Goal: Information Seeking & Learning: Understand process/instructions

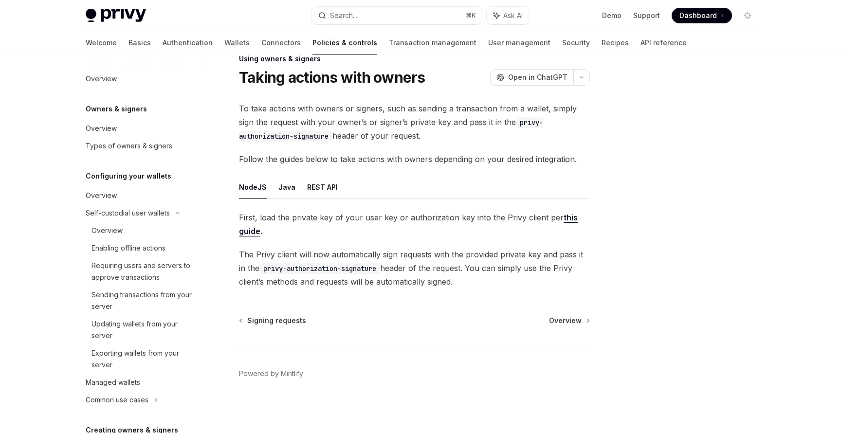
scroll to position [343, 0]
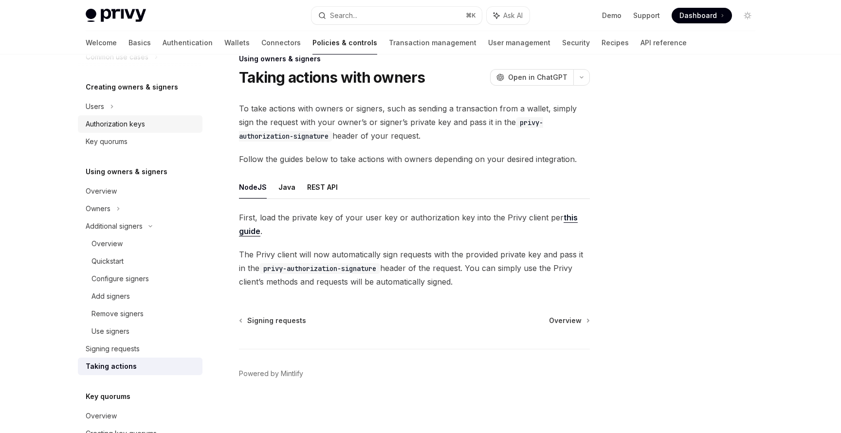
click at [144, 129] on div "Authorization keys" at bounding box center [115, 124] width 59 height 12
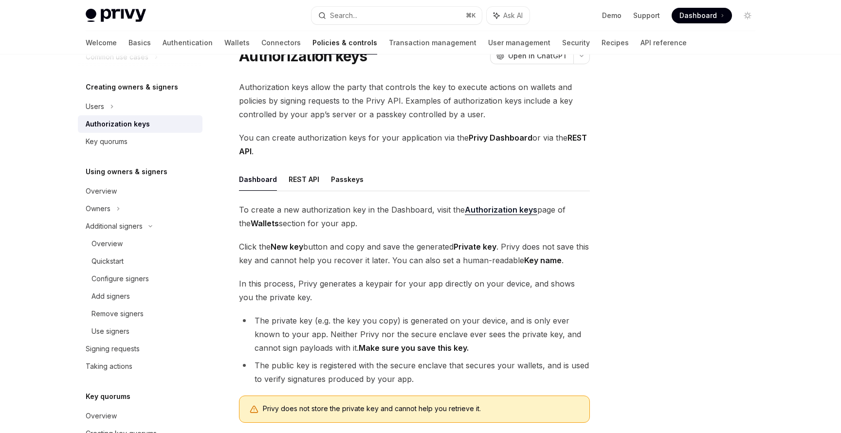
scroll to position [39, 0]
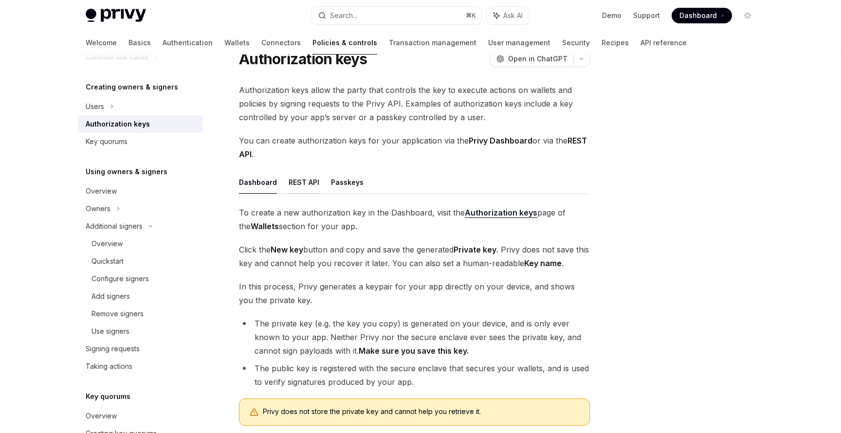
click at [297, 182] on button "REST API" at bounding box center [304, 182] width 31 height 23
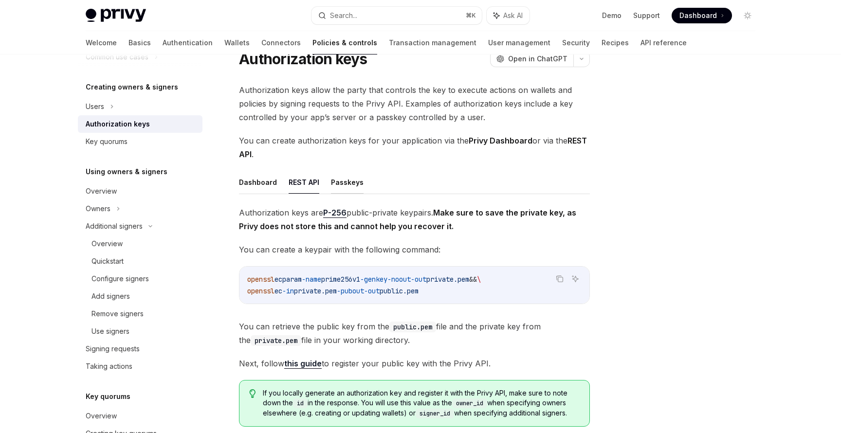
click at [343, 186] on button "Passkeys" at bounding box center [347, 182] width 33 height 23
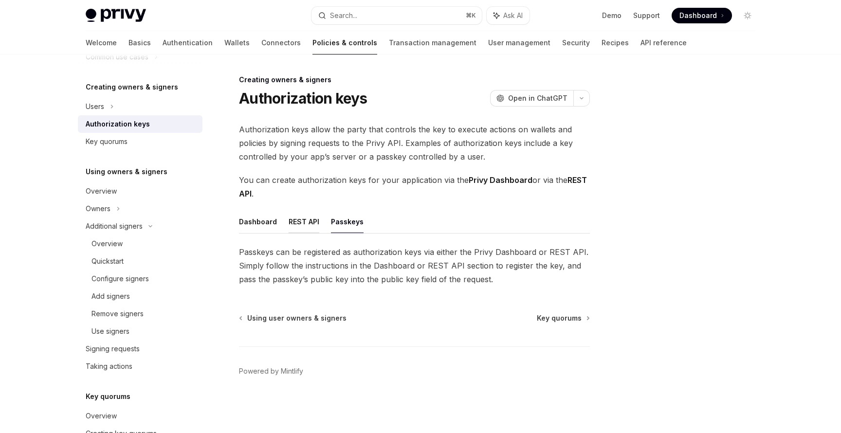
click at [292, 230] on button "REST API" at bounding box center [304, 221] width 31 height 23
type textarea "*"
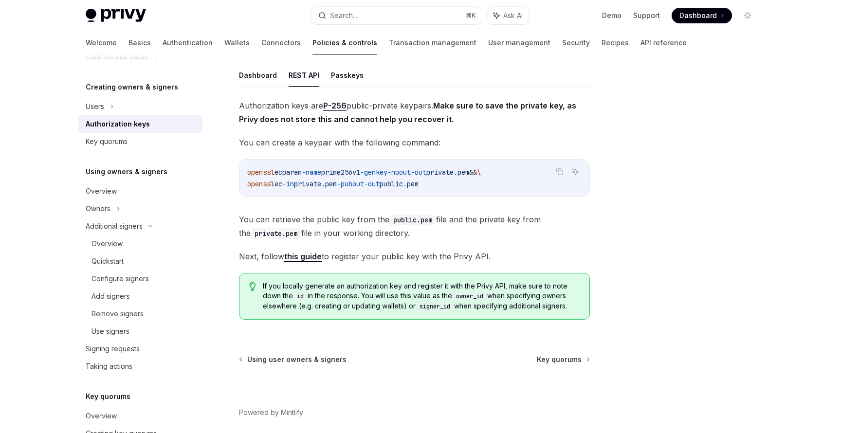
scroll to position [164, 0]
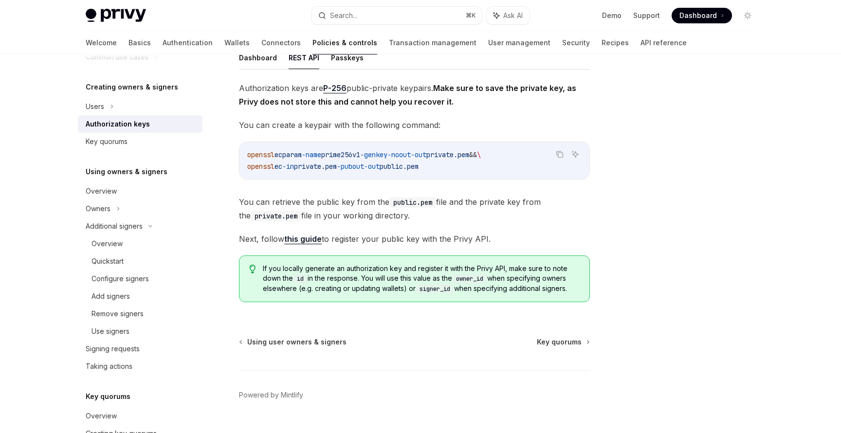
click at [293, 236] on link "this guide" at bounding box center [302, 239] width 37 height 10
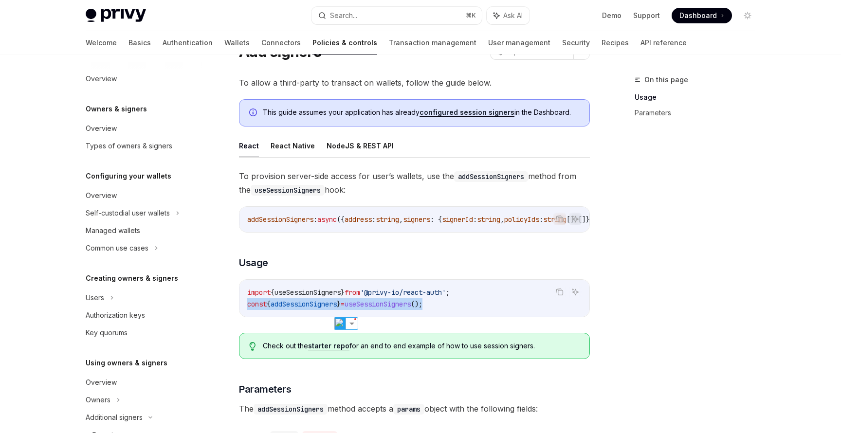
scroll to position [191, 0]
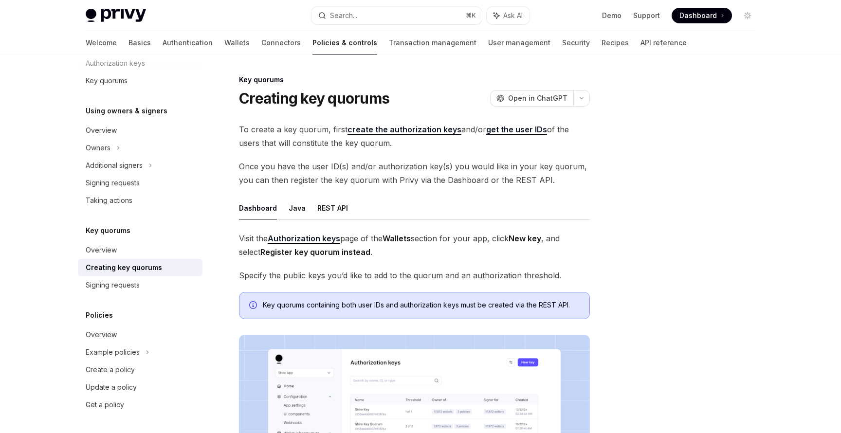
click at [295, 248] on strong "Register key quorum instead" at bounding box center [315, 252] width 110 height 10
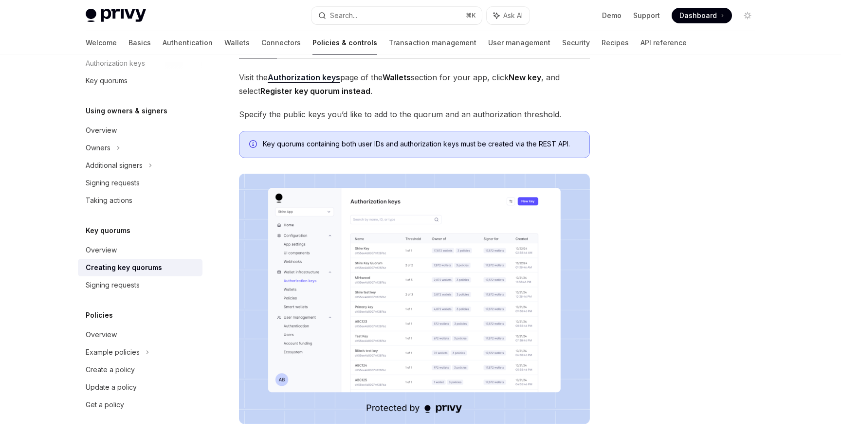
scroll to position [123, 0]
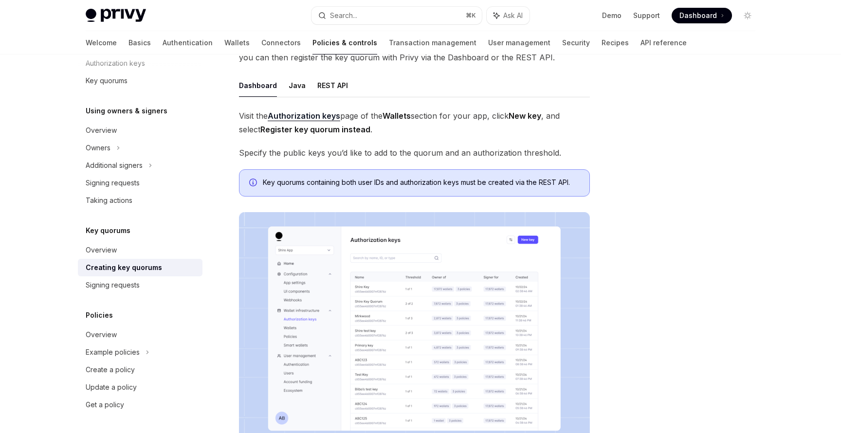
click at [354, 178] on span "Key quorums containing both user IDs and authorization keys must be created via…" at bounding box center [421, 183] width 317 height 10
click at [145, 79] on div "Key quorums" at bounding box center [141, 81] width 111 height 12
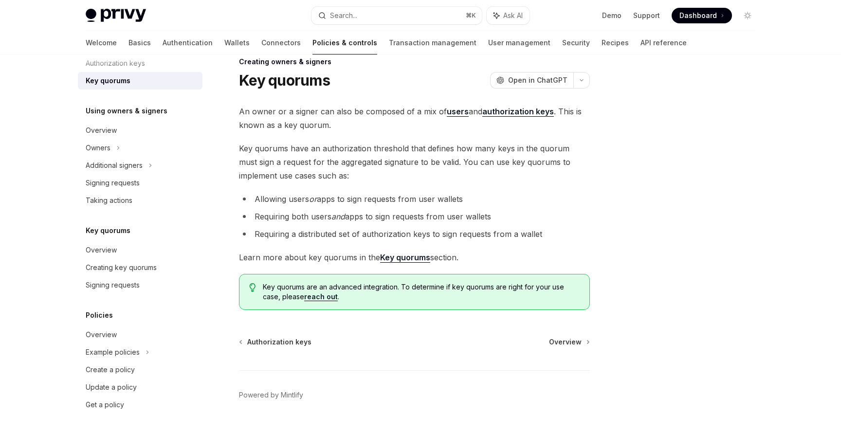
scroll to position [17, 0]
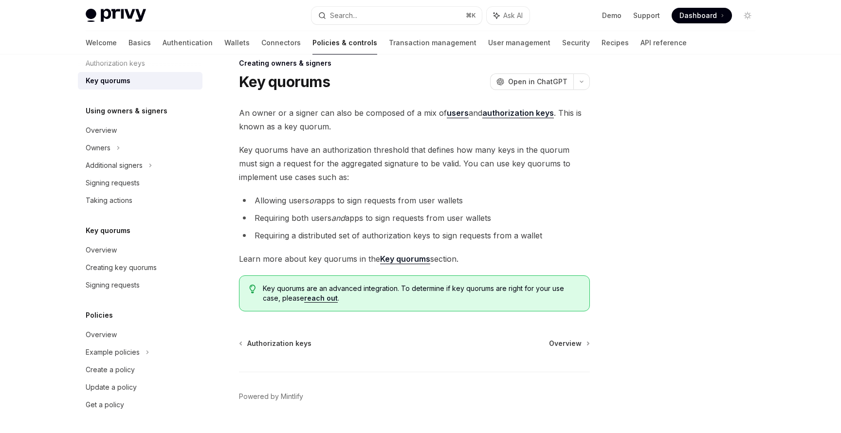
click at [329, 166] on span "Key quorums have an authorization threshold that defines how many keys in the q…" at bounding box center [414, 163] width 351 height 41
click at [142, 65] on div at bounding box center [140, 63] width 125 height 16
click at [145, 66] on div at bounding box center [140, 63] width 125 height 16
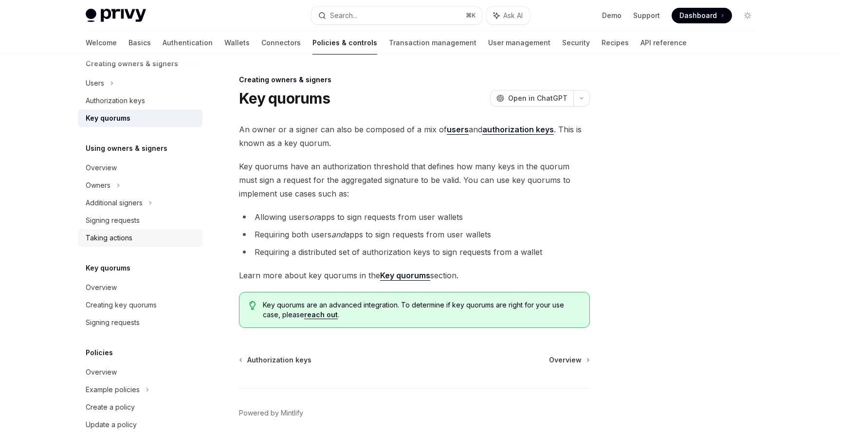
scroll to position [176, 0]
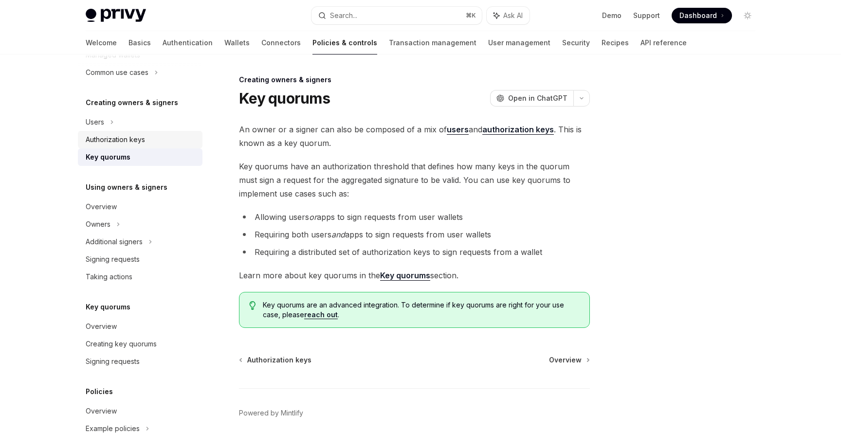
click at [171, 133] on link "Authorization keys" at bounding box center [140, 140] width 125 height 18
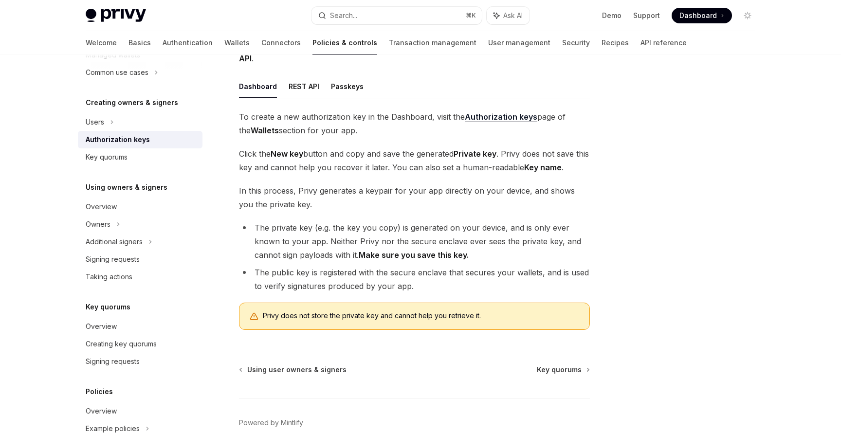
scroll to position [129, 0]
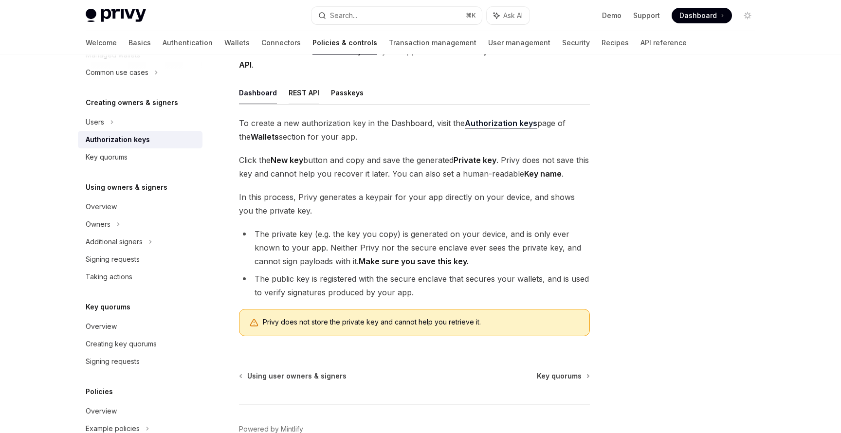
click at [305, 92] on button "REST API" at bounding box center [304, 92] width 31 height 23
type textarea "*"
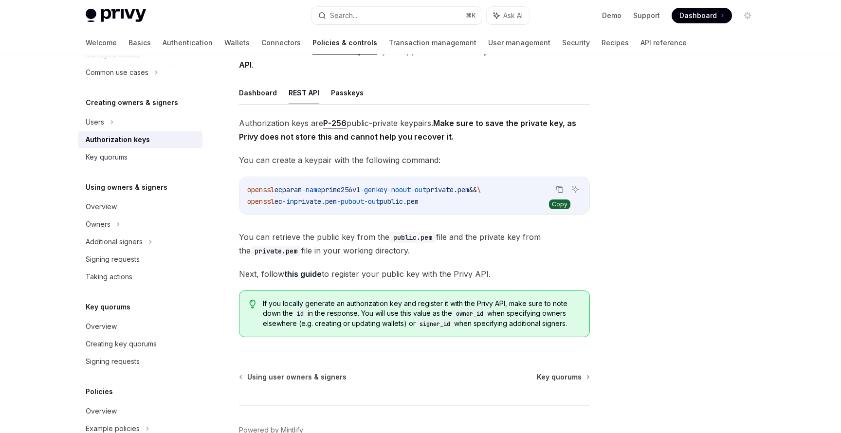
click at [560, 184] on button "Copy the contents from the code block" at bounding box center [560, 189] width 13 height 13
click at [309, 276] on link "this guide" at bounding box center [302, 274] width 37 height 10
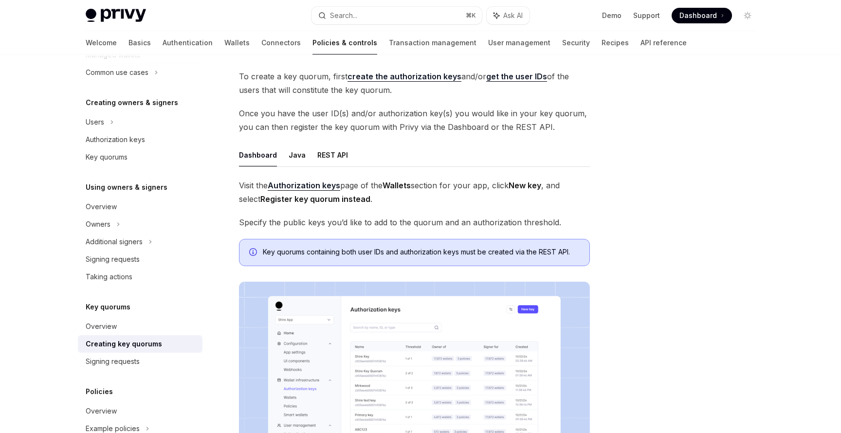
scroll to position [49, 0]
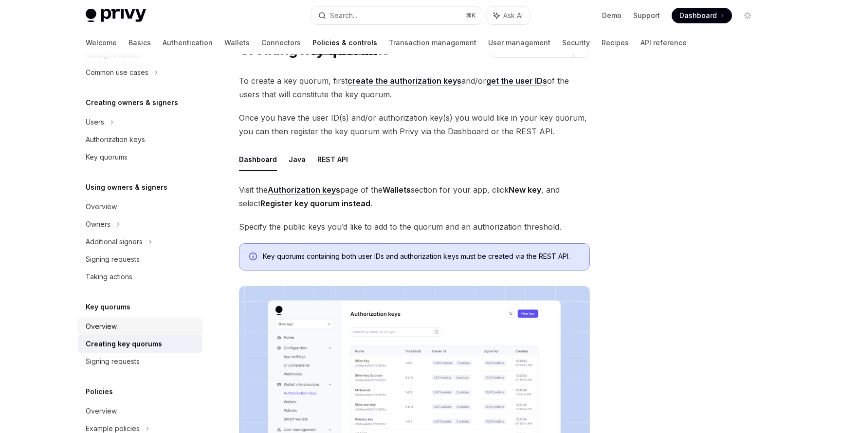
click at [176, 332] on div "Overview" at bounding box center [141, 327] width 111 height 12
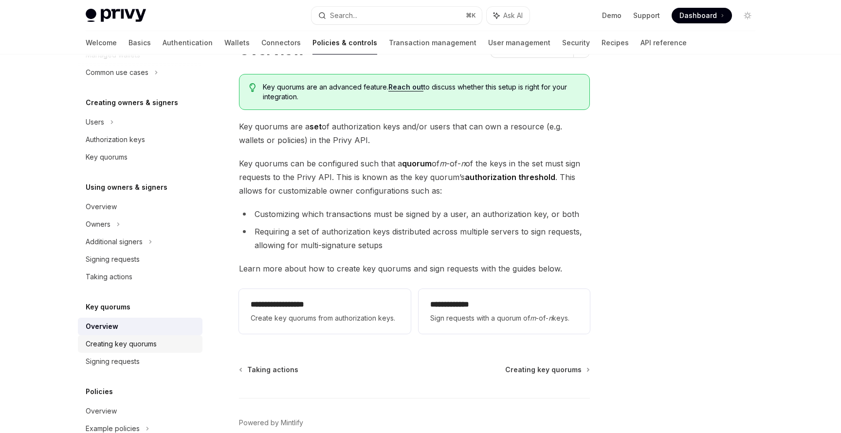
click at [175, 350] on div "Creating key quorums" at bounding box center [141, 344] width 111 height 12
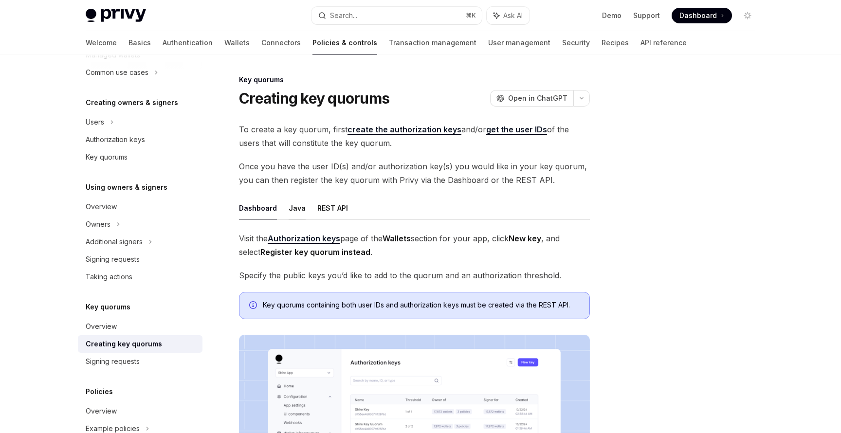
click at [289, 198] on button "Java" at bounding box center [297, 208] width 17 height 23
type textarea "*"
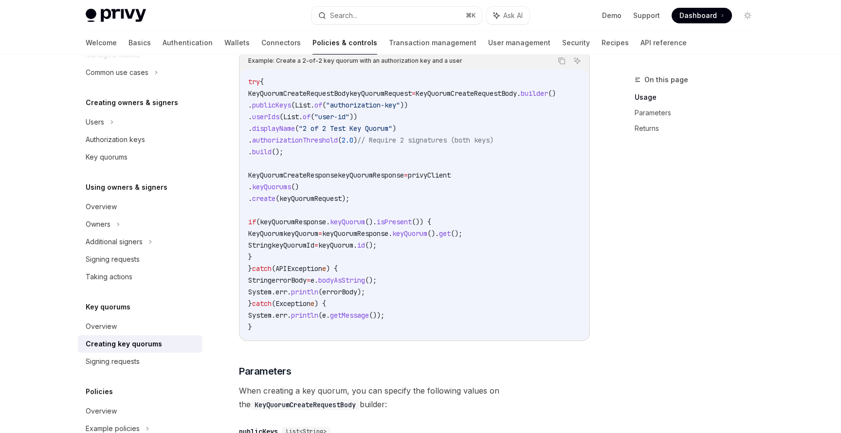
scroll to position [299, 0]
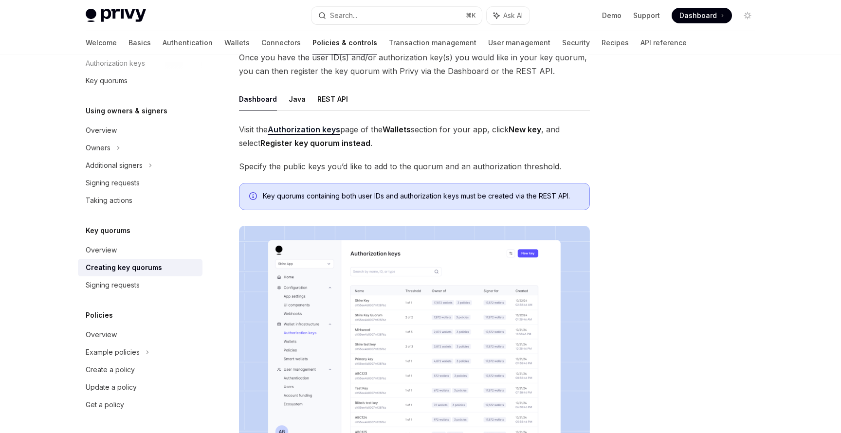
scroll to position [92, 0]
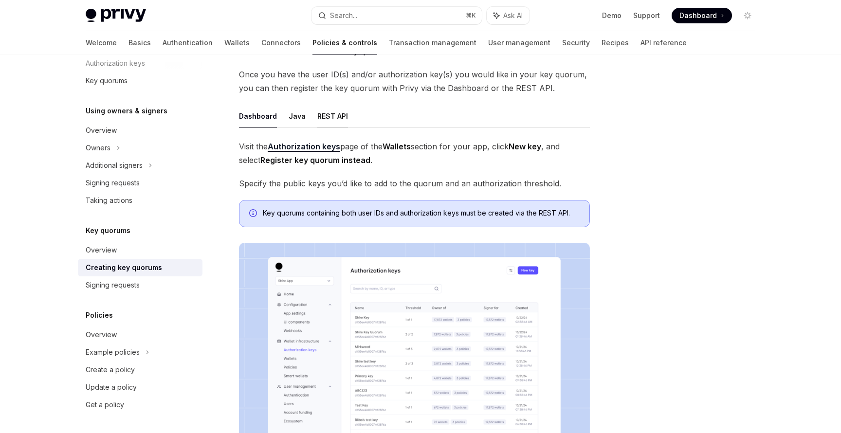
click at [332, 116] on button "REST API" at bounding box center [332, 116] width 31 height 23
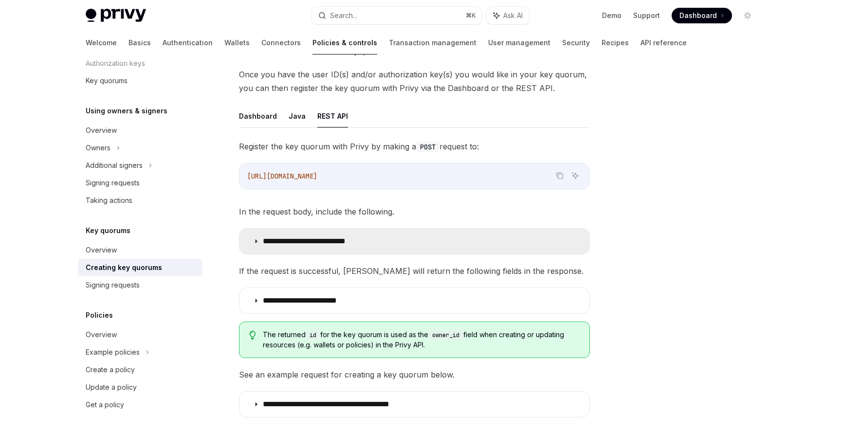
click at [347, 240] on p "**********" at bounding box center [321, 242] width 117 height 10
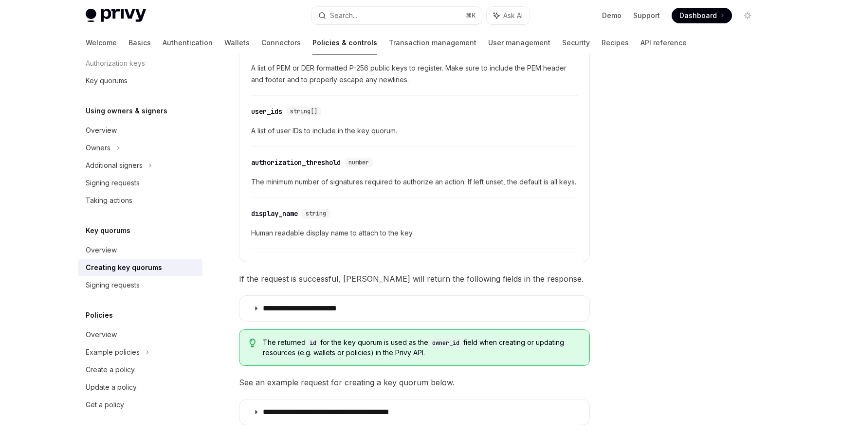
scroll to position [318, 0]
click at [347, 238] on span "Human readable display name to attach to the key." at bounding box center [414, 232] width 327 height 12
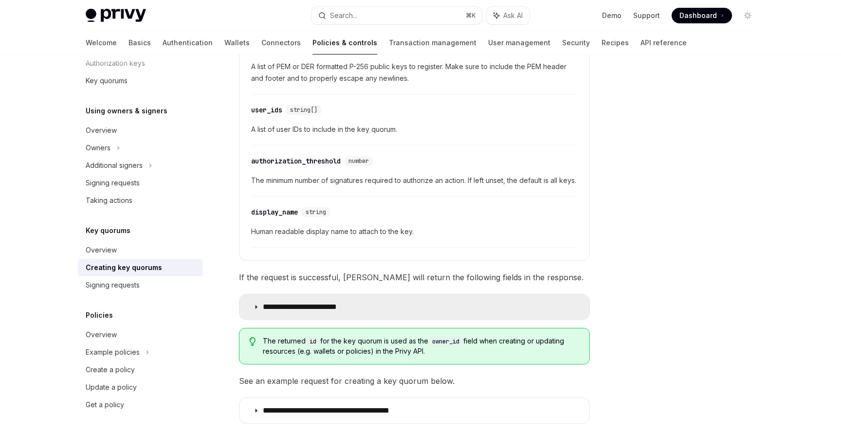
click at [321, 320] on summary "**********" at bounding box center [415, 307] width 350 height 25
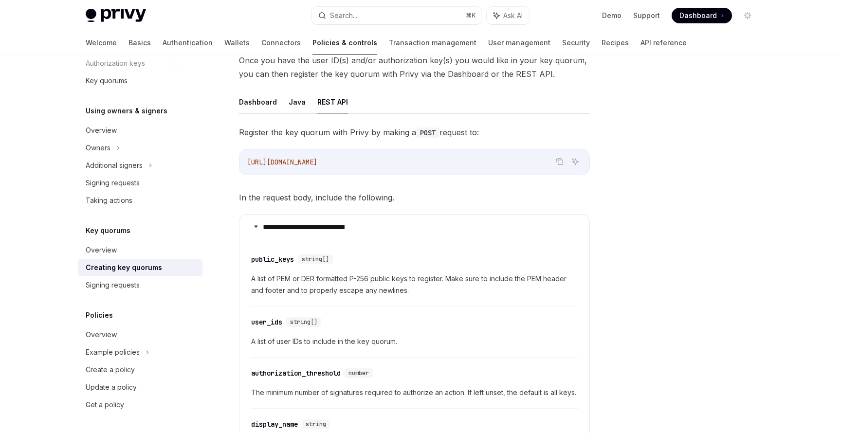
scroll to position [104, 0]
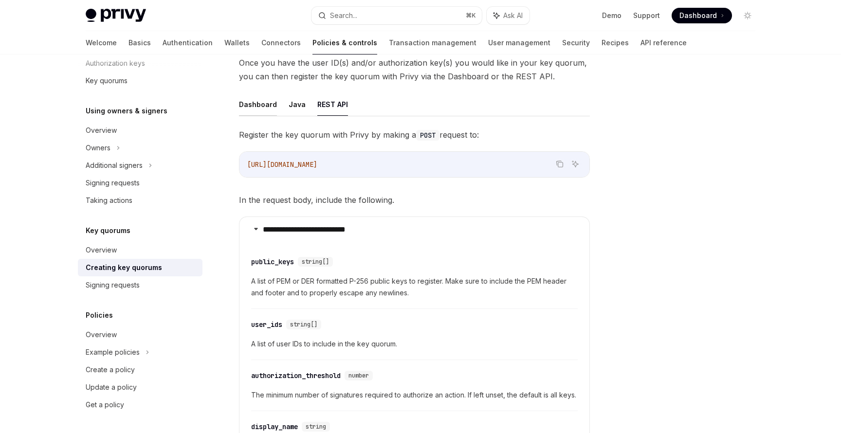
click at [246, 107] on button "Dashboard" at bounding box center [258, 104] width 38 height 23
type textarea "*"
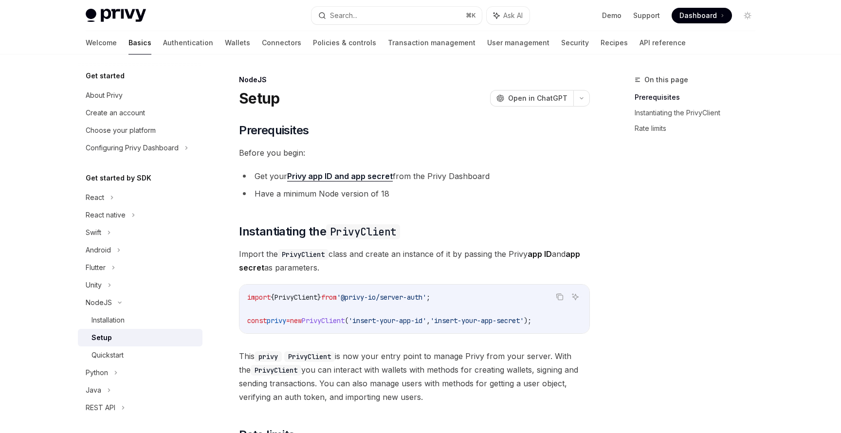
click at [687, 15] on span "Dashboard" at bounding box center [698, 16] width 37 height 10
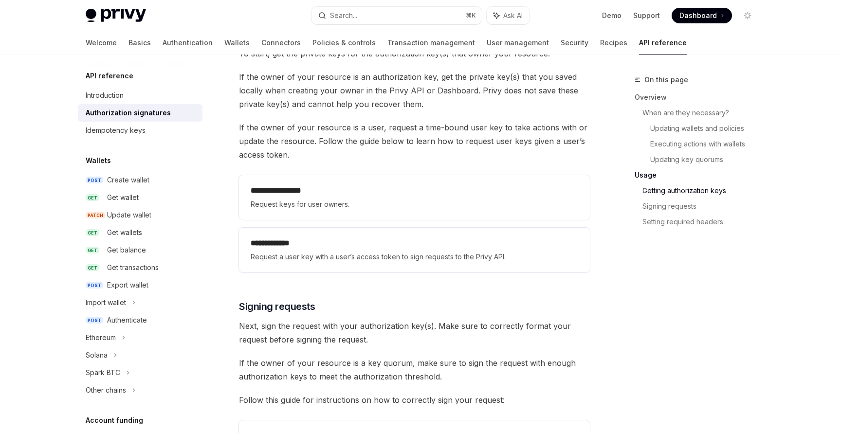
scroll to position [1258, 0]
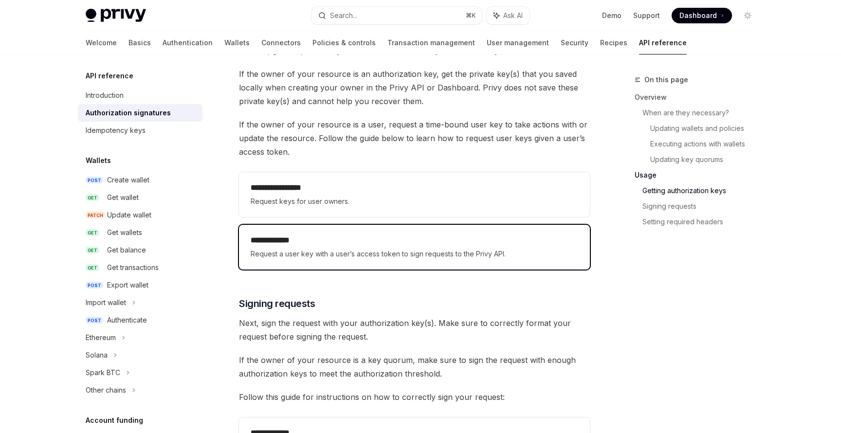
click at [343, 236] on h2 "**********" at bounding box center [415, 241] width 328 height 12
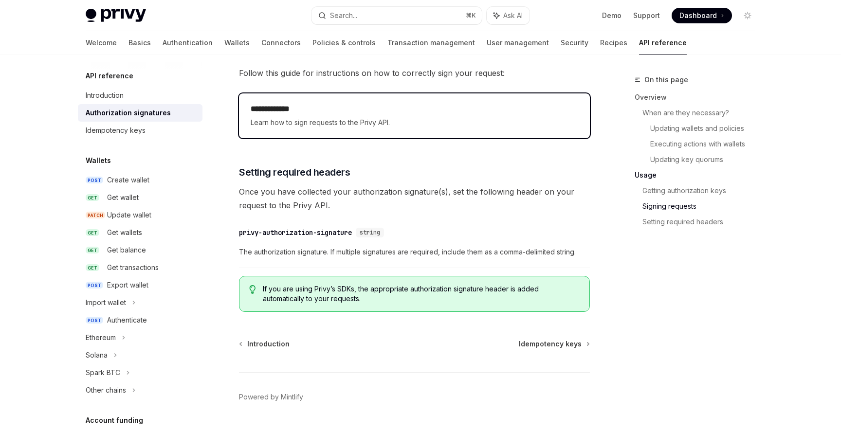
scroll to position [1606, 0]
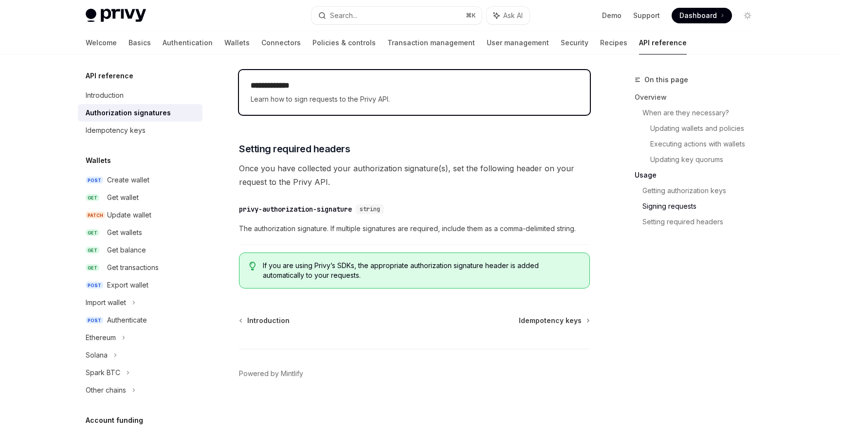
click at [385, 97] on span "Learn how to sign requests to the Privy API." at bounding box center [415, 99] width 328 height 12
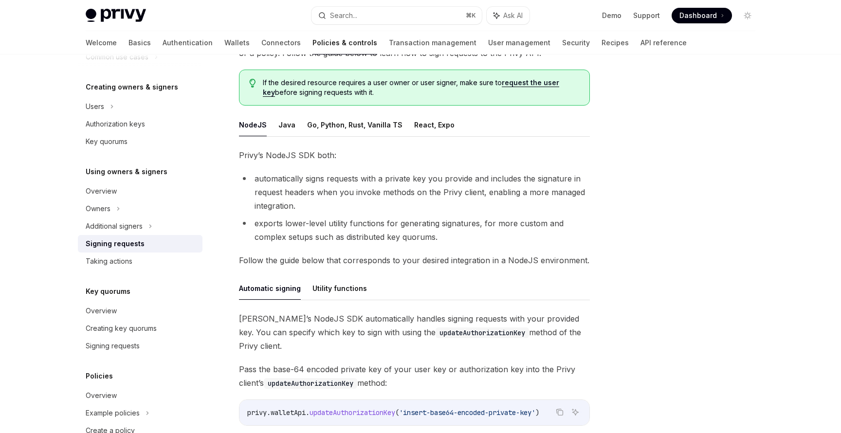
scroll to position [43, 0]
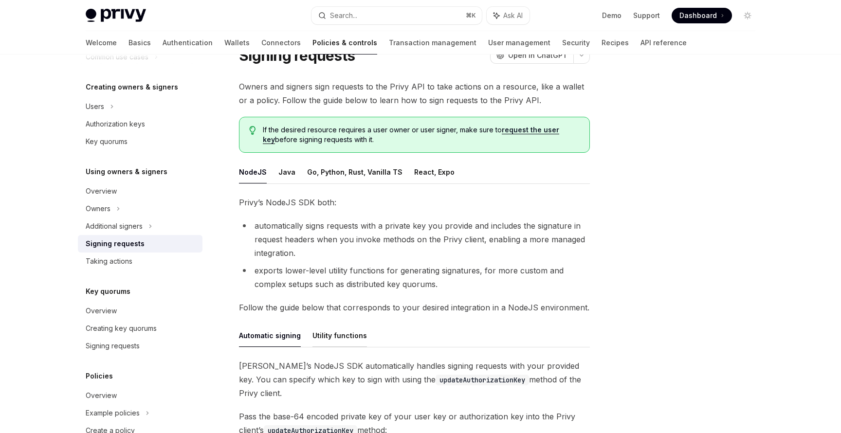
click at [334, 344] on button "Utility functions" at bounding box center [340, 335] width 55 height 23
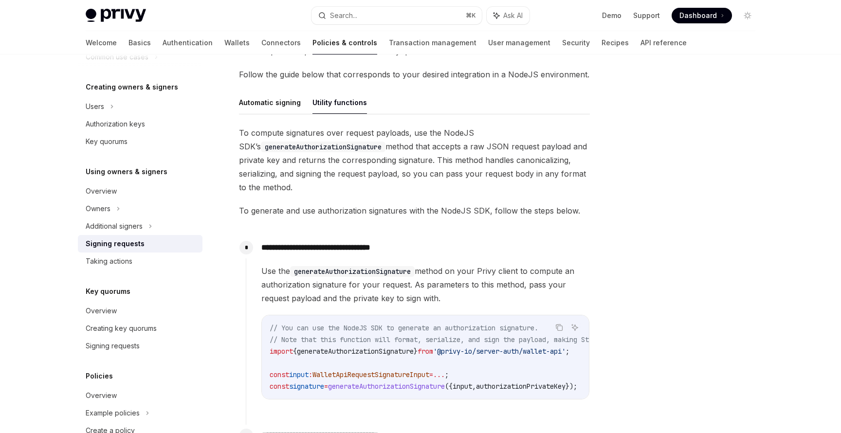
scroll to position [263, 0]
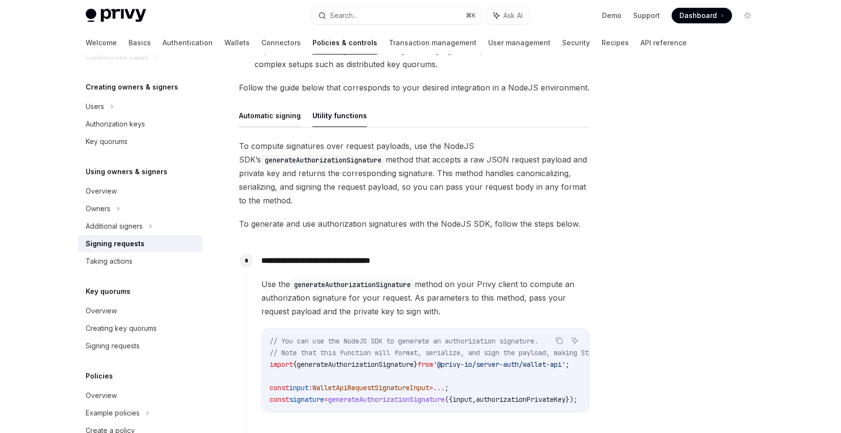
click at [273, 123] on button "Automatic signing" at bounding box center [270, 115] width 62 height 23
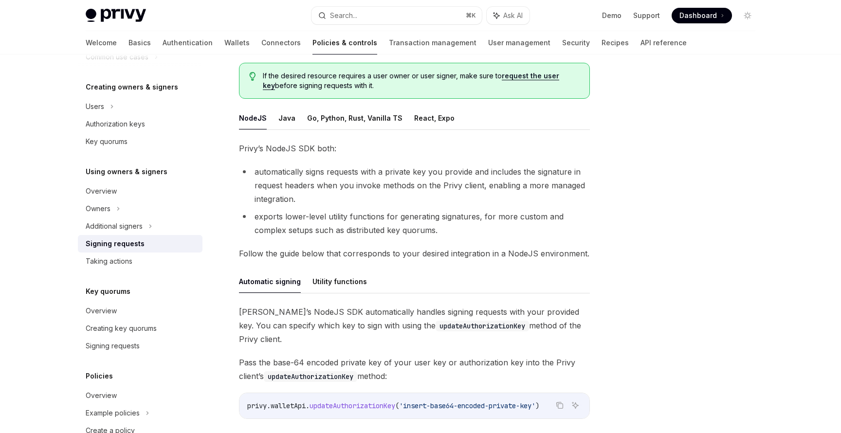
scroll to position [34, 0]
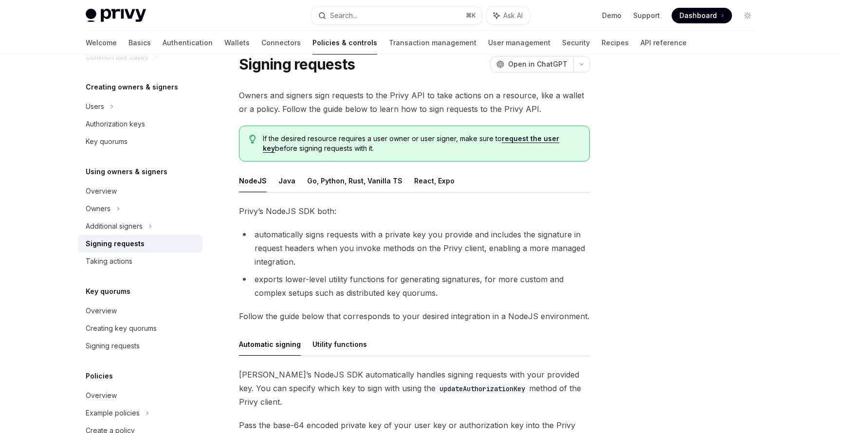
click at [321, 233] on li "automatically signs requests with a private key you provide and includes the si…" at bounding box center [414, 248] width 351 height 41
click at [344, 273] on li "exports lower-level utility functions for generating signatures, for more custo…" at bounding box center [414, 286] width 351 height 27
click at [526, 141] on link "request the user key" at bounding box center [411, 143] width 297 height 19
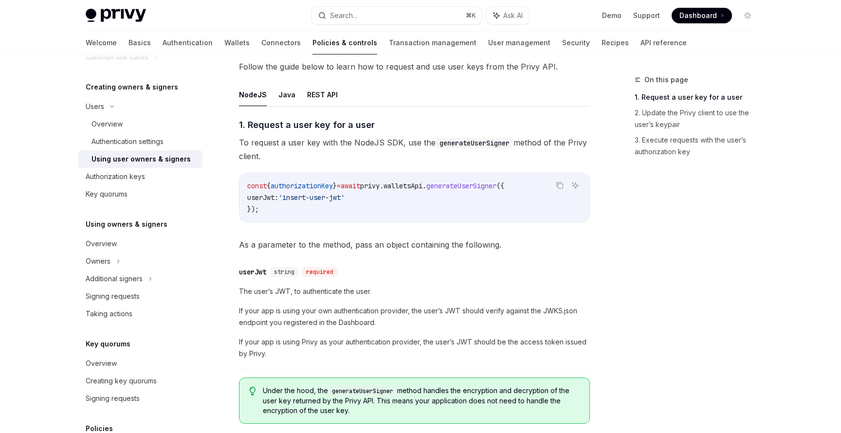
scroll to position [349, 0]
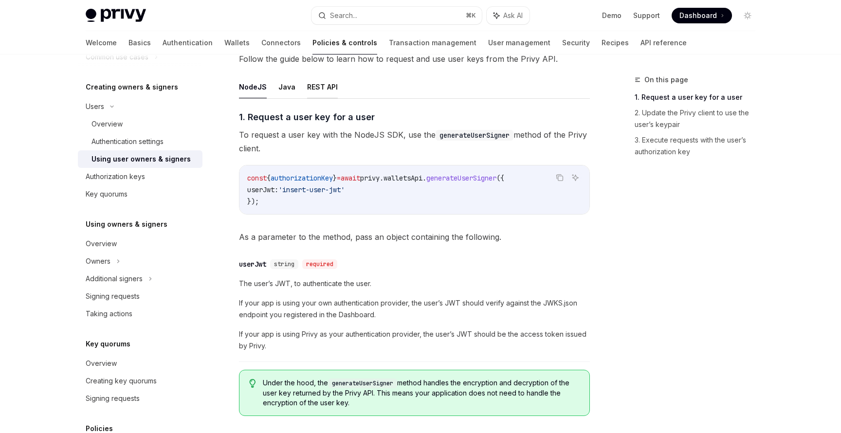
click at [321, 90] on button "REST API" at bounding box center [322, 86] width 31 height 23
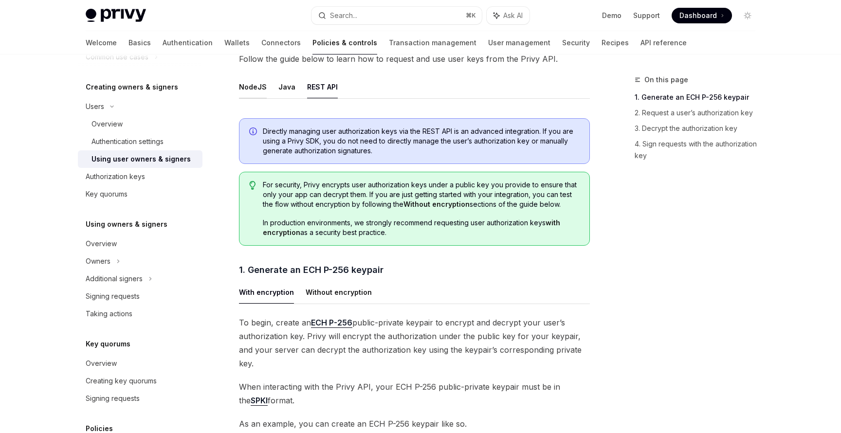
click at [258, 93] on button "NodeJS" at bounding box center [253, 86] width 28 height 23
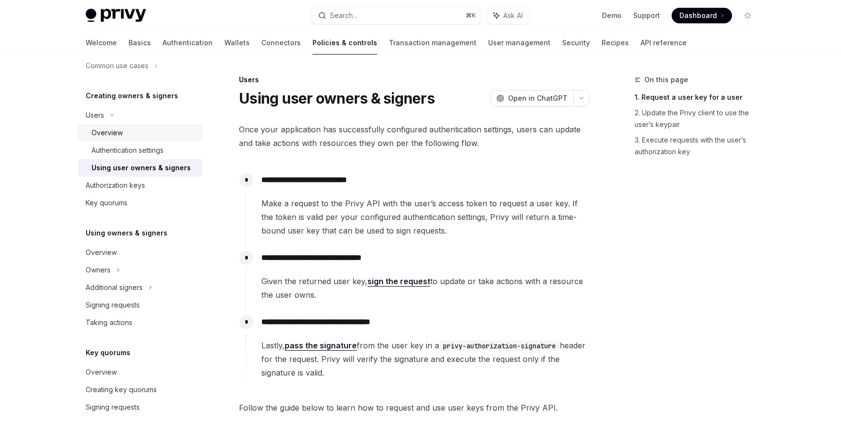
scroll to position [184, 0]
click at [167, 186] on div "Authorization keys" at bounding box center [141, 184] width 111 height 12
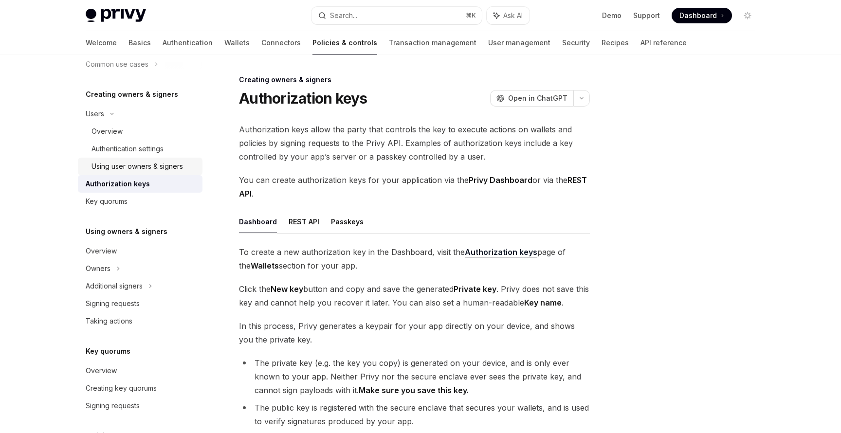
click at [171, 169] on div "Using user owners & signers" at bounding box center [138, 167] width 92 height 12
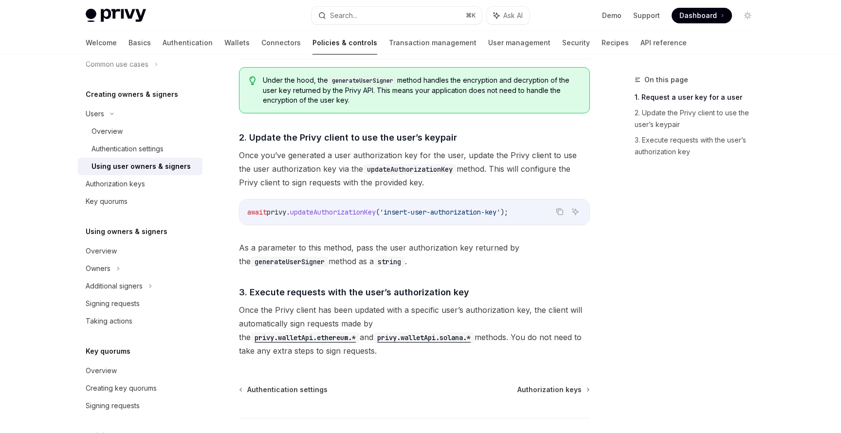
scroll to position [654, 0]
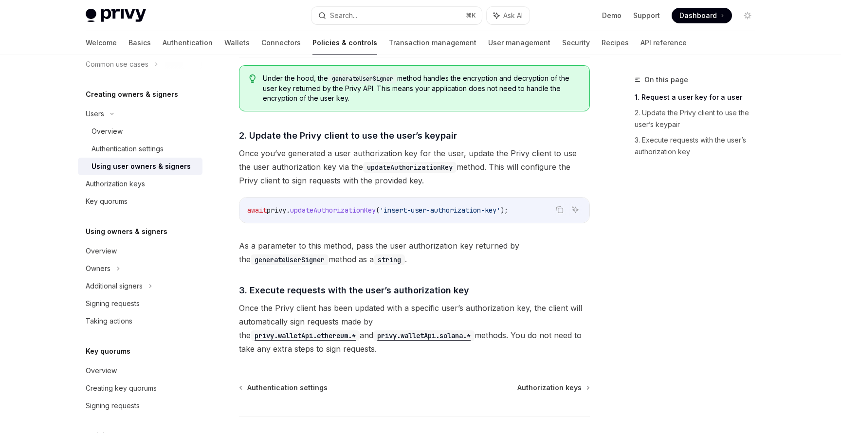
click at [309, 208] on span "updateAuthorizationKey" at bounding box center [333, 210] width 86 height 9
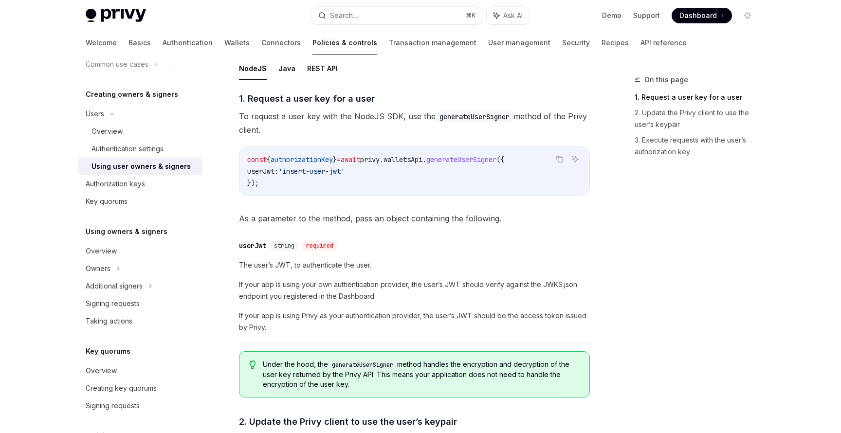
scroll to position [332, 0]
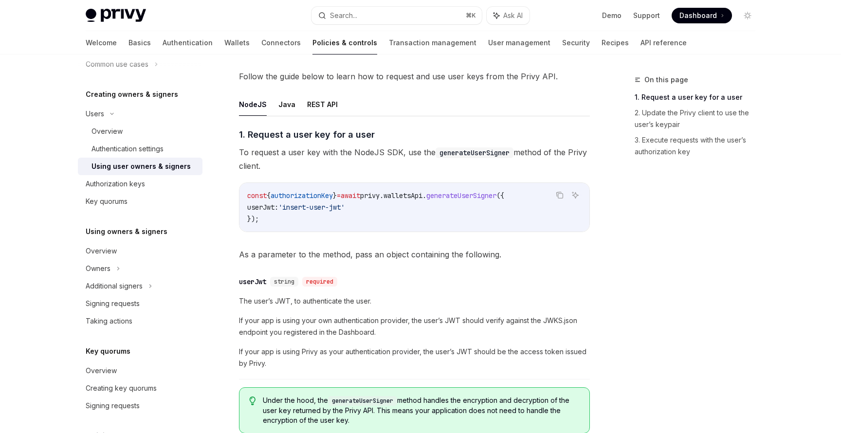
click at [323, 303] on span "The user’s JWT, to authenticate the user." at bounding box center [414, 302] width 351 height 12
click at [355, 316] on span "If your app is using your own authentication provider, the user’s JWT should ve…" at bounding box center [414, 326] width 351 height 23
click at [367, 321] on span "If your app is using your own authentication provider, the user’s JWT should ve…" at bounding box center [414, 326] width 351 height 23
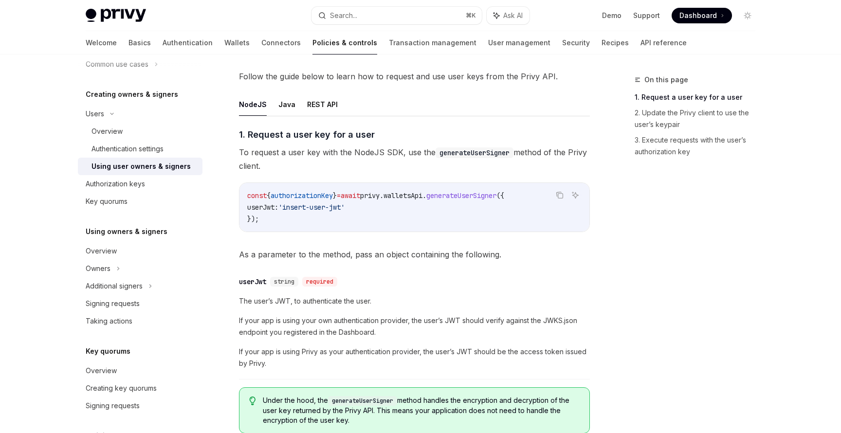
click at [457, 317] on span "If your app is using your own authentication provider, the user’s JWT should ve…" at bounding box center [414, 326] width 351 height 23
click at [457, 316] on span "If your app is using your own authentication provider, the user’s JWT should ve…" at bounding box center [414, 326] width 351 height 23
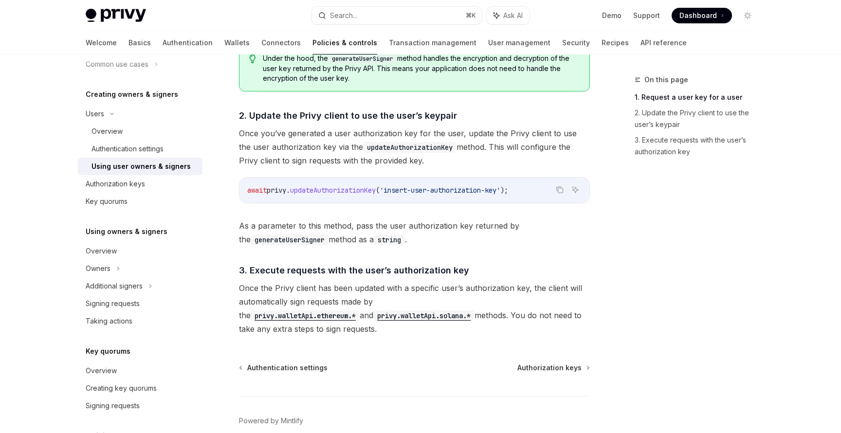
scroll to position [677, 0]
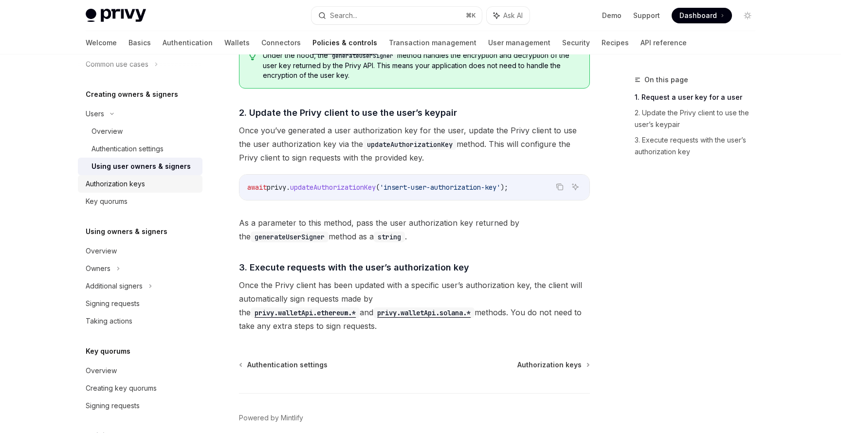
click at [161, 183] on div "Authorization keys" at bounding box center [141, 184] width 111 height 12
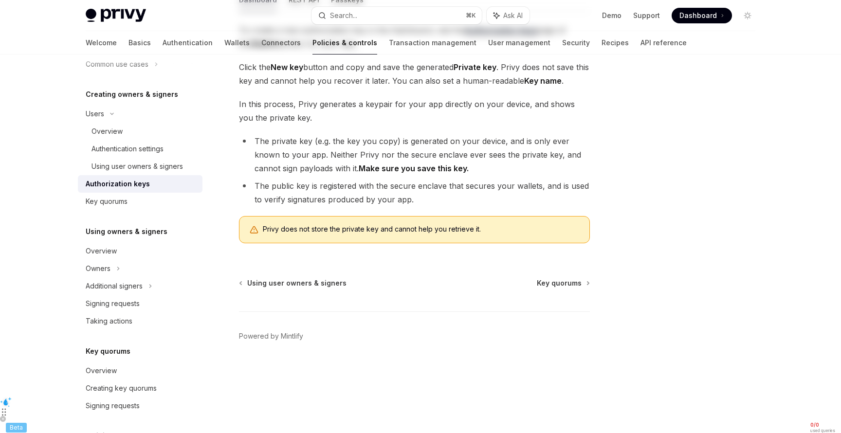
type textarea "*"
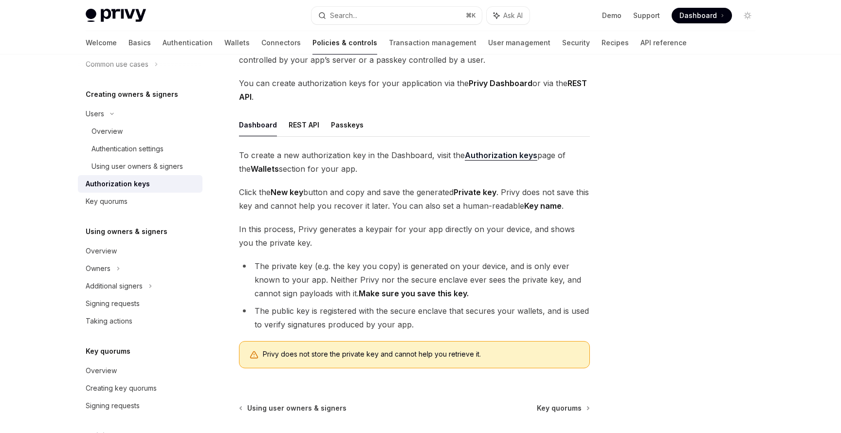
scroll to position [185, 0]
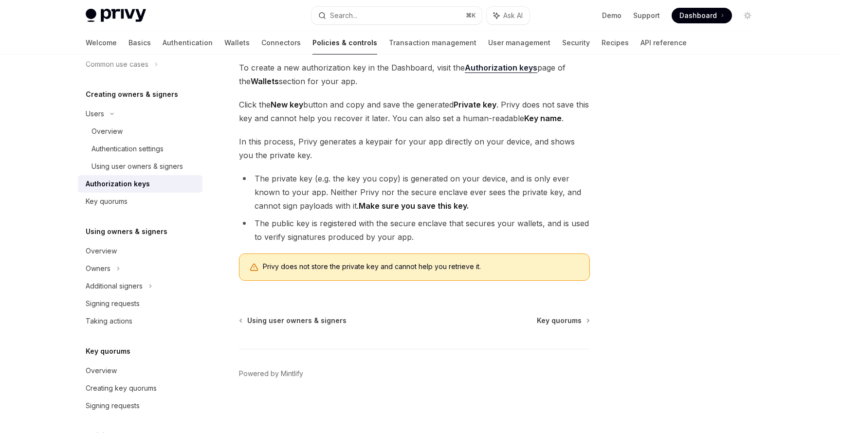
click at [474, 70] on strong "Authorization keys" at bounding box center [501, 68] width 73 height 10
